Goal: Transaction & Acquisition: Purchase product/service

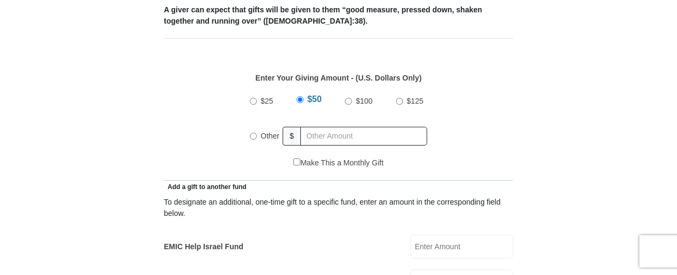
scroll to position [501, 0]
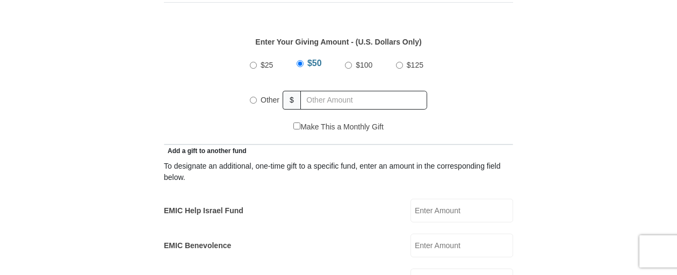
click at [252, 62] on input "$25" at bounding box center [253, 65] width 7 height 7
radio input "true"
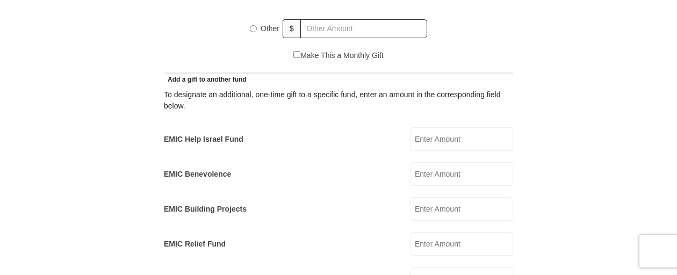
scroll to position [591, 0]
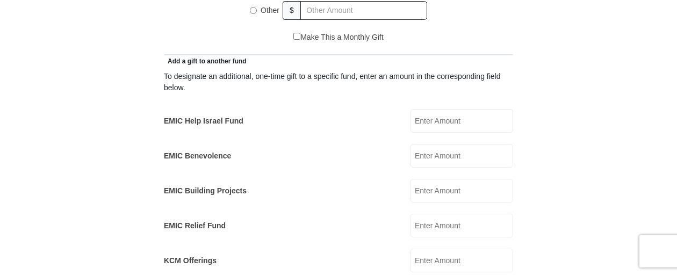
click at [460, 110] on input "EMIC Help Israel Fund" at bounding box center [462, 121] width 103 height 24
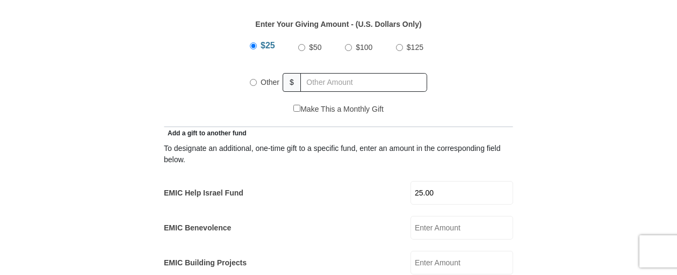
type input "25.00"
click at [254, 79] on input "Other" at bounding box center [253, 82] width 7 height 7
radio input "true"
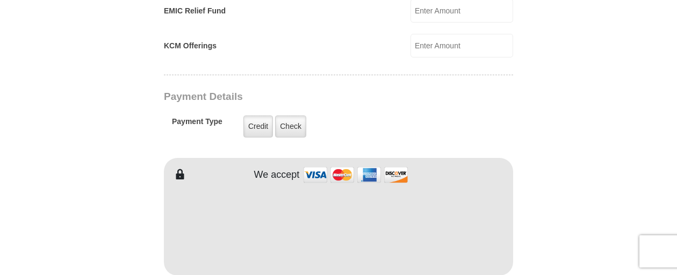
scroll to position [842, 0]
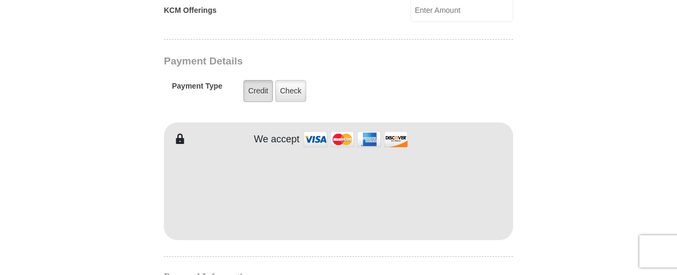
click at [257, 80] on label "Credit" at bounding box center [258, 91] width 30 height 22
click at [0, 0] on input "Credit" at bounding box center [0, 0] width 0 height 0
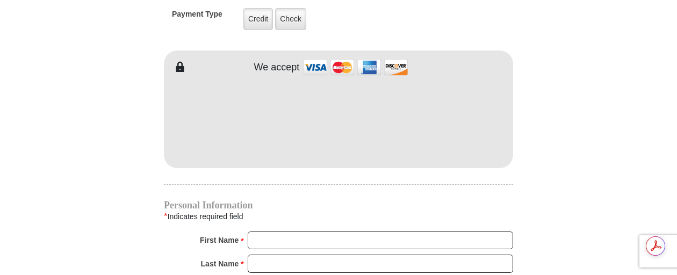
scroll to position [931, 0]
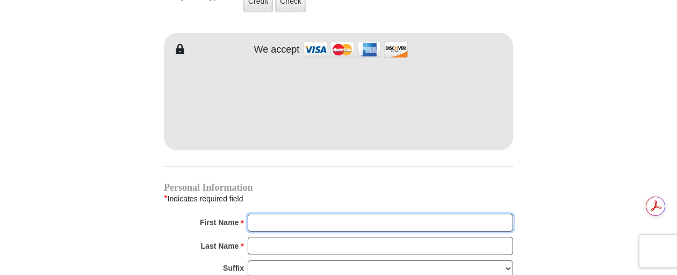
click at [275, 214] on input "First Name *" at bounding box center [381, 223] width 266 height 18
type input "[PERSON_NAME]"
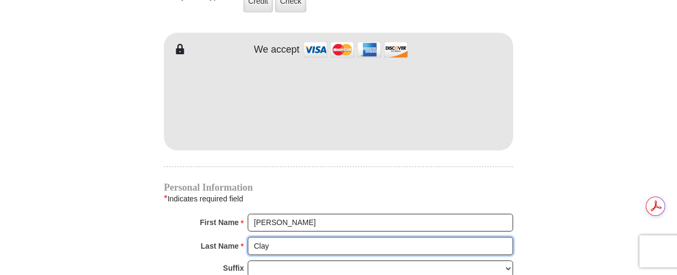
type input "Clay"
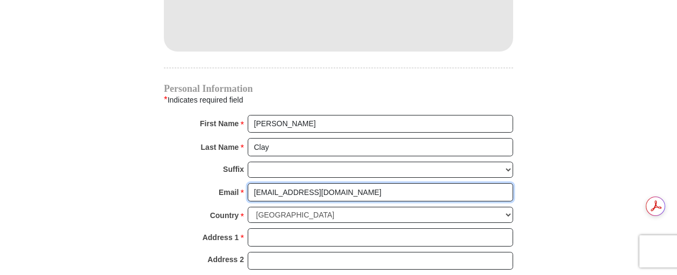
scroll to position [1048, 0]
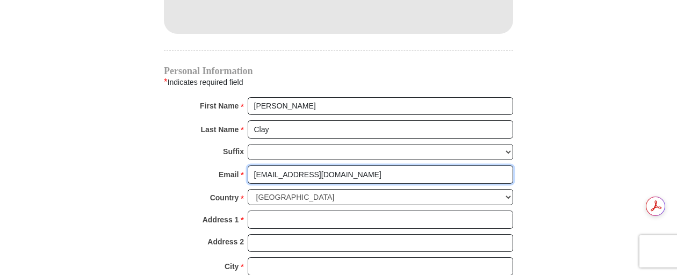
type input "[EMAIL_ADDRESS][DOMAIN_NAME]"
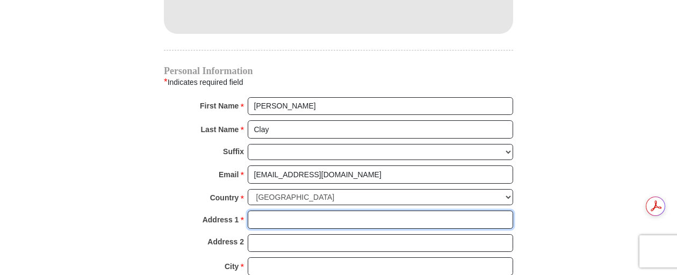
click at [274, 211] on input "Address 1 *" at bounding box center [381, 220] width 266 height 18
type input "[STREET_ADDRESS]"
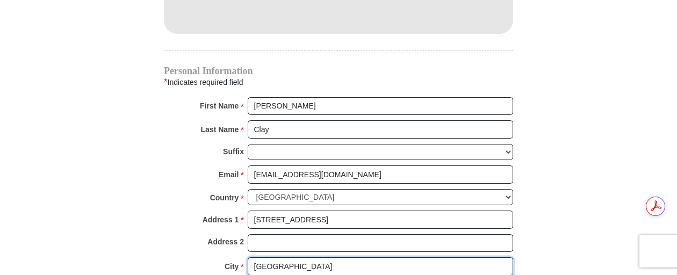
type input "[GEOGRAPHIC_DATA]"
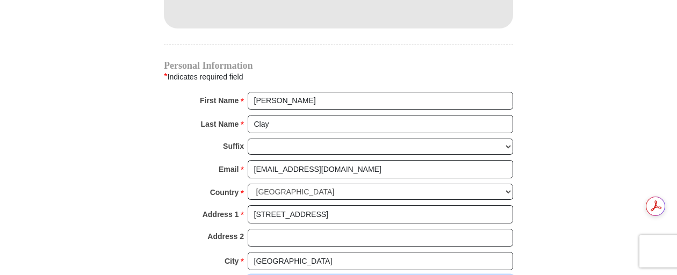
select select "IL"
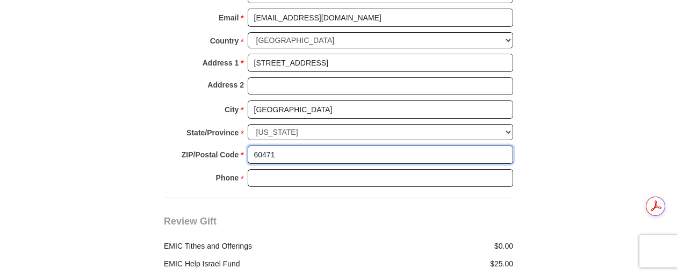
type input "60471"
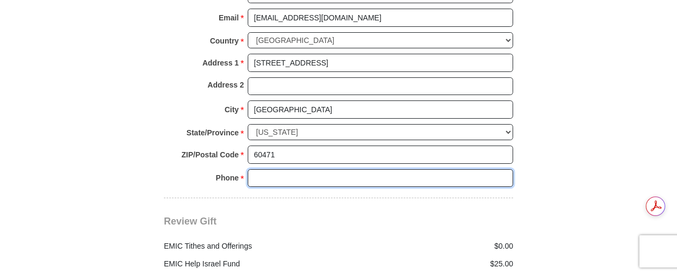
type input "`"
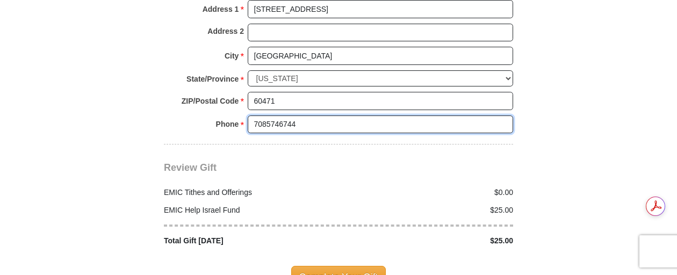
scroll to position [1295, 0]
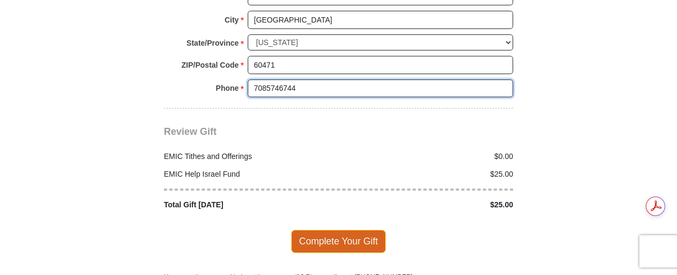
type input "7085746744"
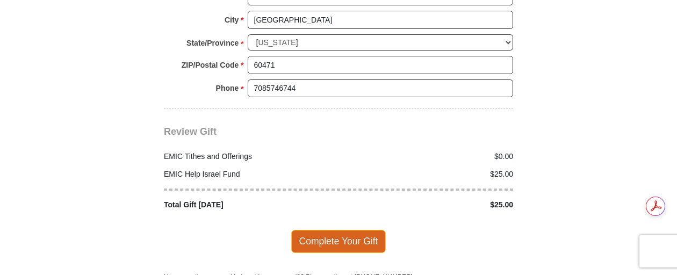
click at [332, 230] on span "Complete Your Gift" at bounding box center [338, 241] width 95 height 23
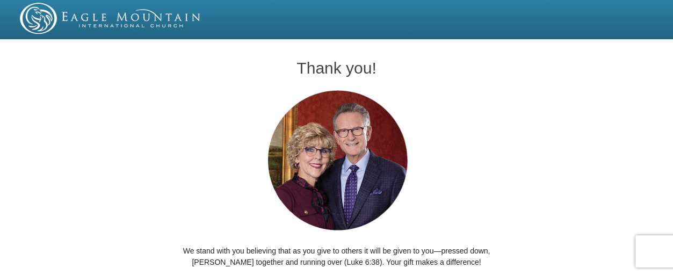
scroll to position [81, 0]
